Goal: Check status: Check status

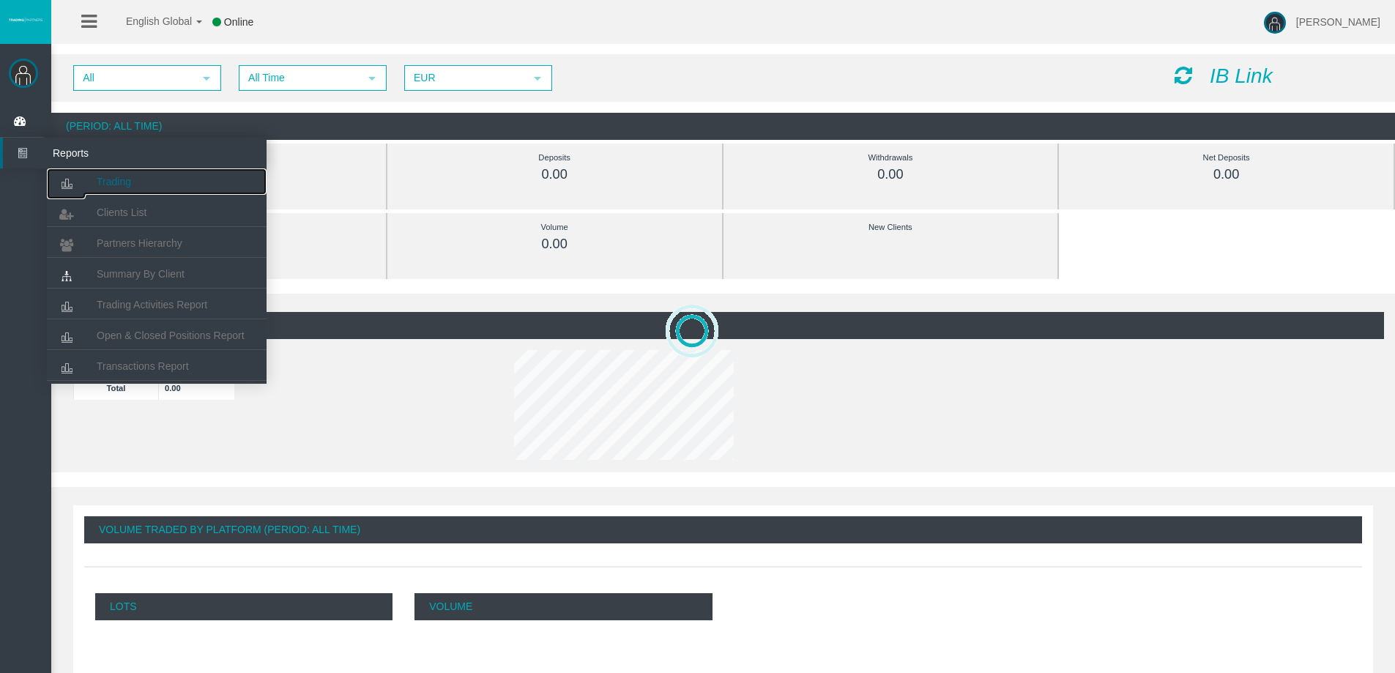
click at [106, 179] on span "Trading" at bounding box center [114, 182] width 34 height 12
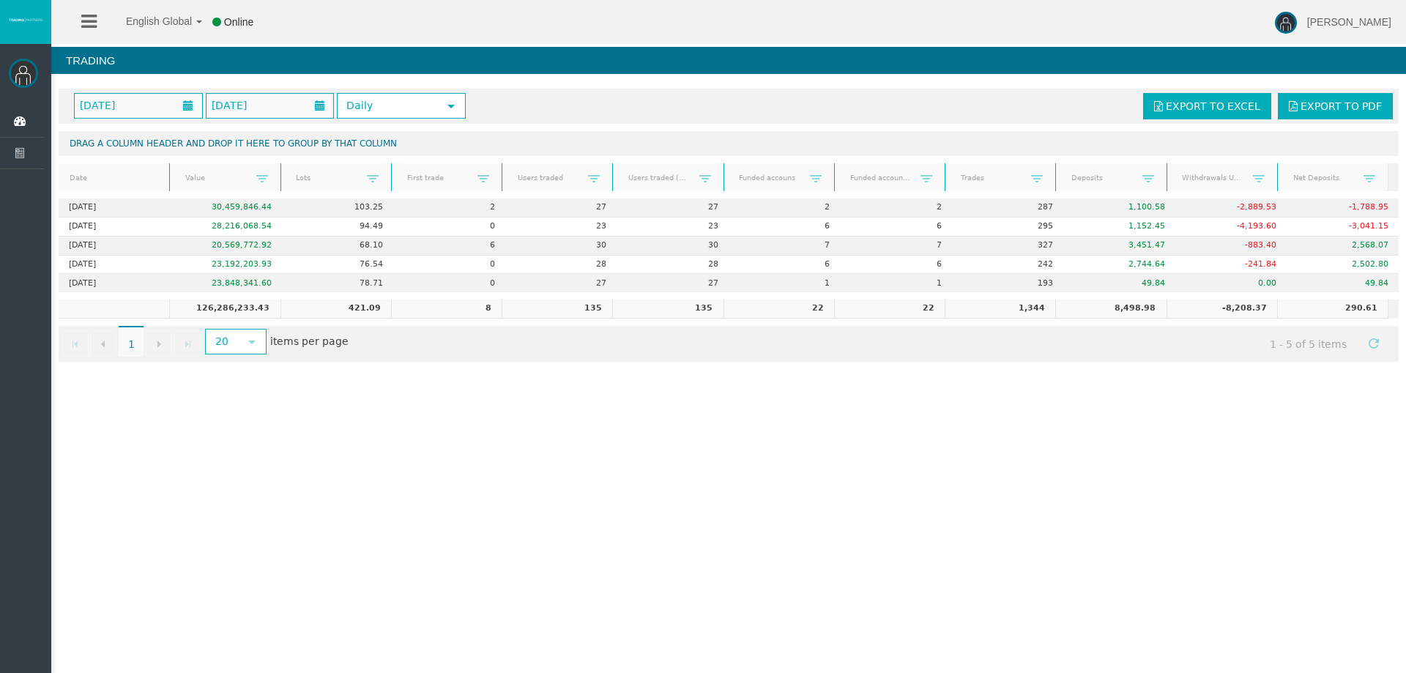
click at [401, 478] on div "English Global 简体中文 English Global 日本語 한국어 Online [PERSON_NAME] Help Log Out [P…" at bounding box center [703, 336] width 1406 height 673
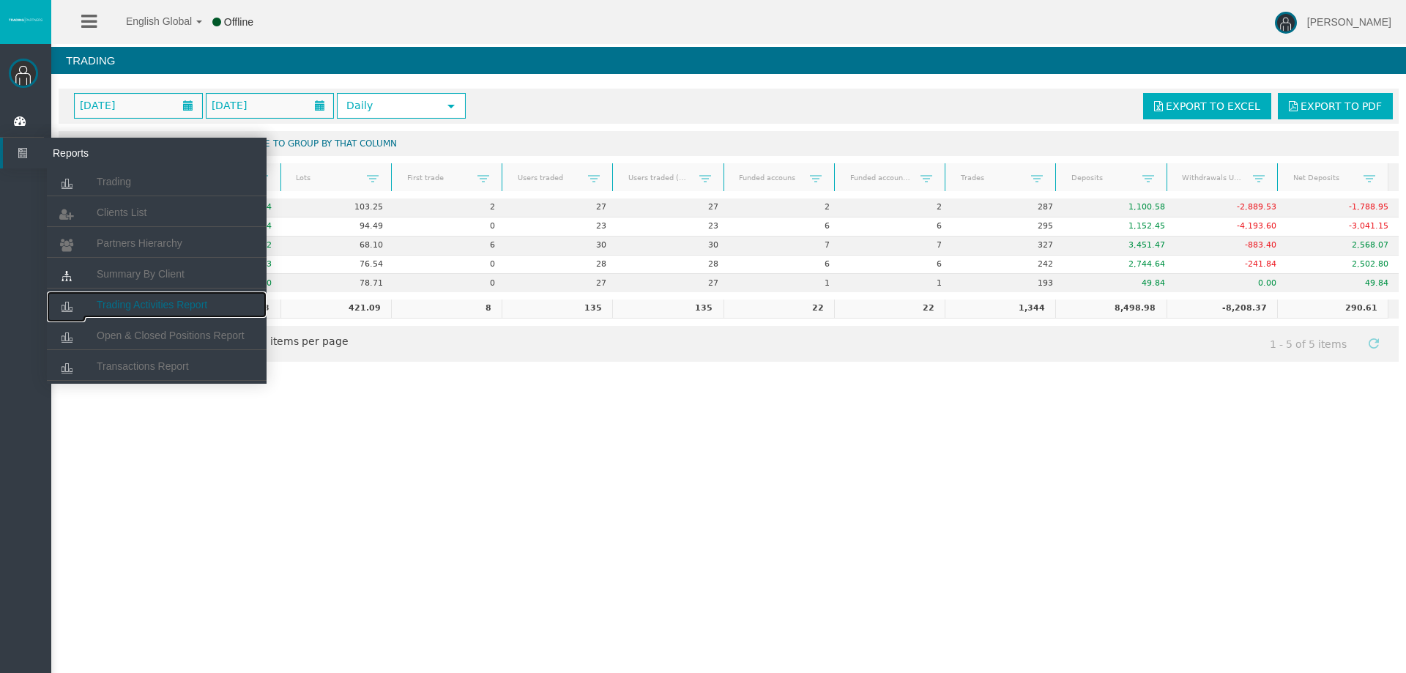
click at [166, 297] on link "Trading Activities Report" at bounding box center [157, 304] width 220 height 26
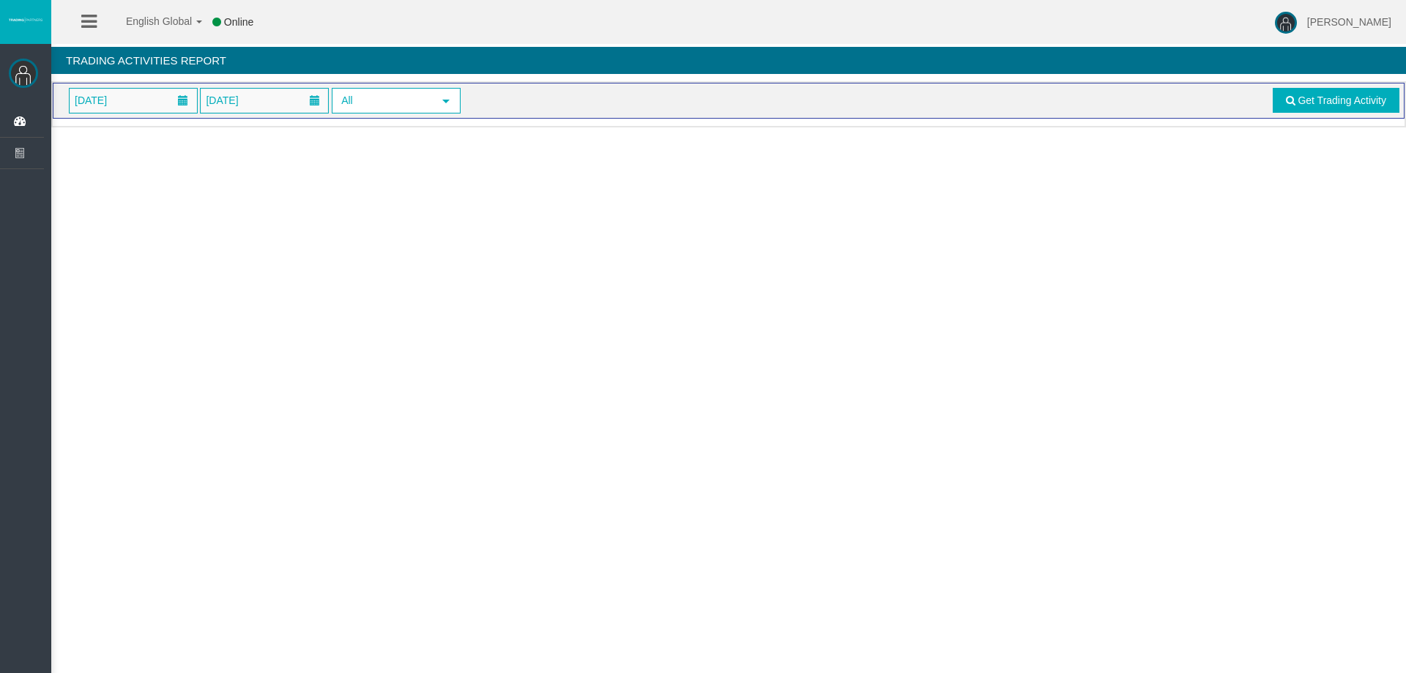
click at [162, 116] on div "[DATE] [DATE] All select Get Trading Activity" at bounding box center [729, 101] width 1352 height 36
click at [164, 103] on span "[DATE]" at bounding box center [133, 101] width 127 height 24
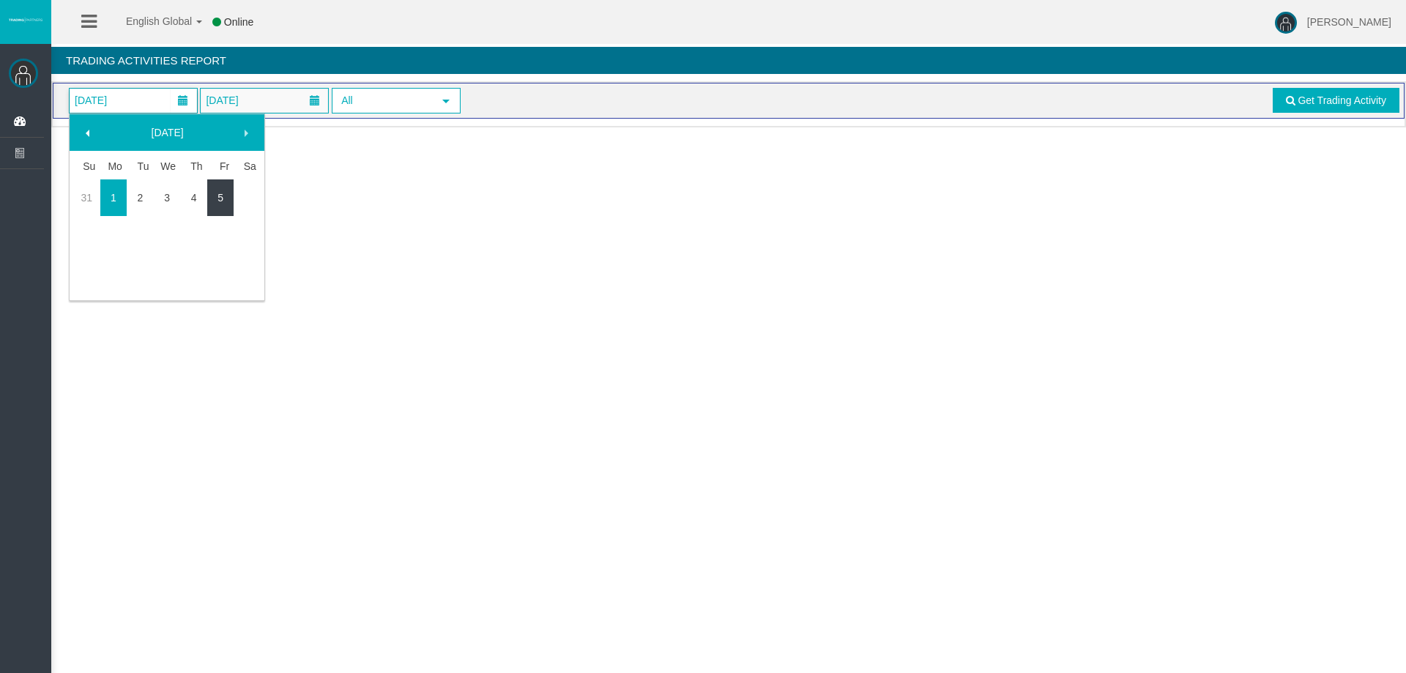
click at [214, 205] on link "5" at bounding box center [220, 198] width 27 height 26
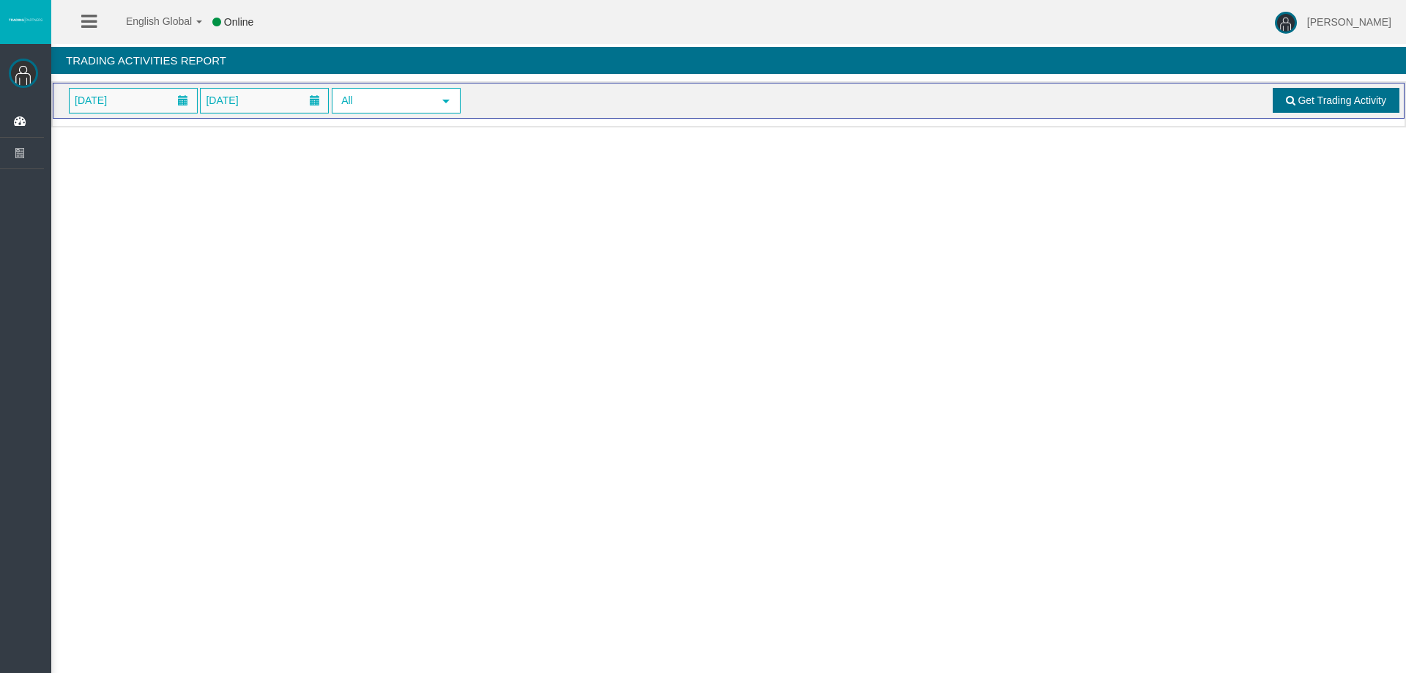
click at [1338, 109] on link "Get Trading Activity" at bounding box center [1336, 100] width 127 height 25
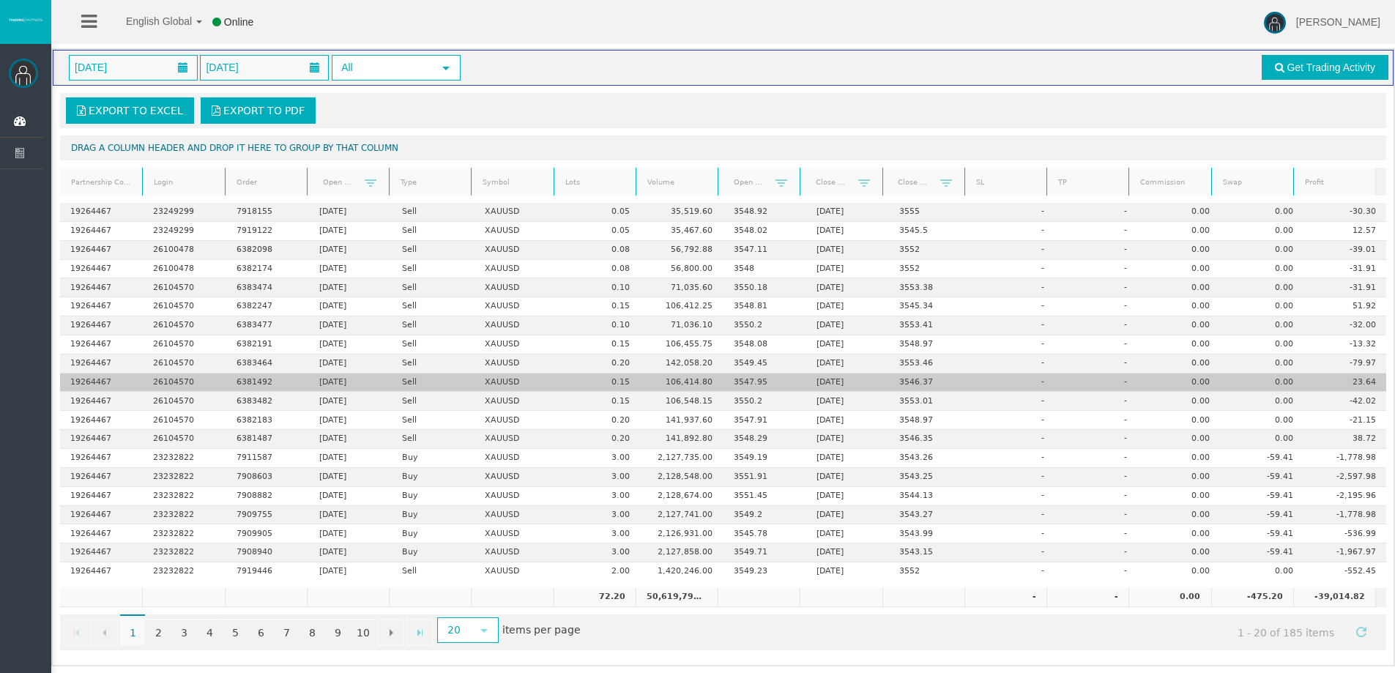
scroll to position [34, 0]
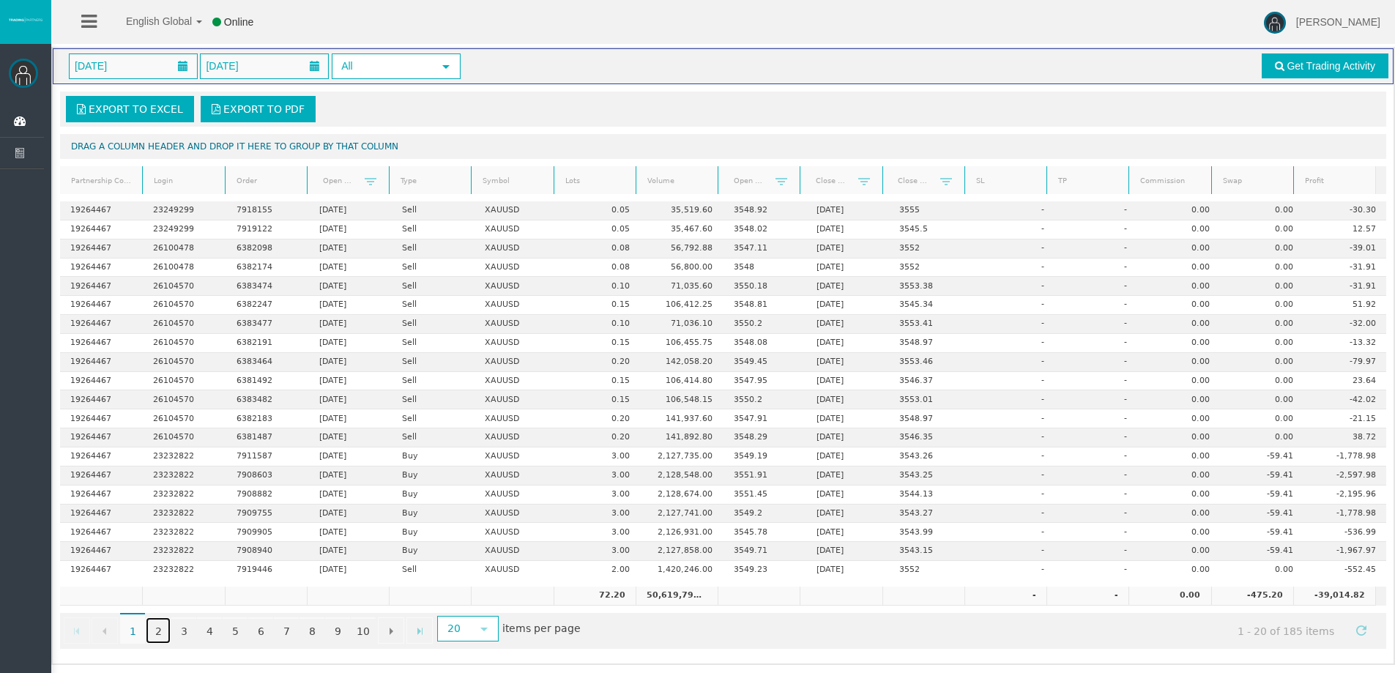
click at [163, 631] on link "2" at bounding box center [158, 630] width 25 height 26
click at [182, 626] on link "3" at bounding box center [183, 630] width 25 height 26
